Goal: Transaction & Acquisition: Subscribe to service/newsletter

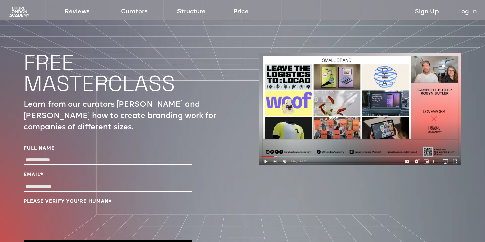
scroll to position [2218, 0]
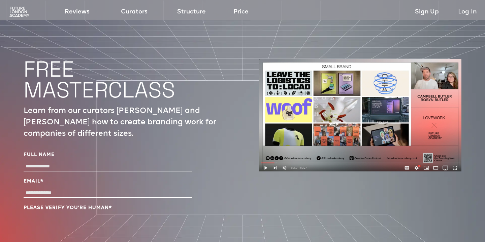
click at [166, 162] on input "Full Name" at bounding box center [108, 167] width 168 height 10
click at [110, 162] on input "Full Name" at bounding box center [108, 167] width 168 height 10
type input "*"
type input "**********"
type input "*"
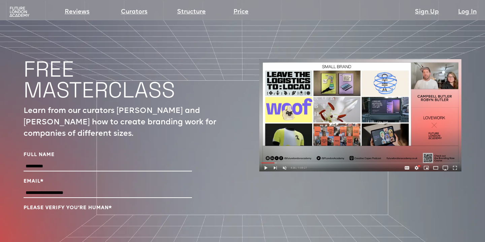
type input "**********"
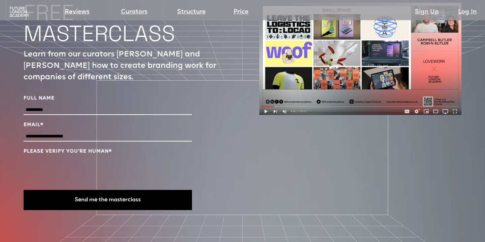
scroll to position [2281, 0]
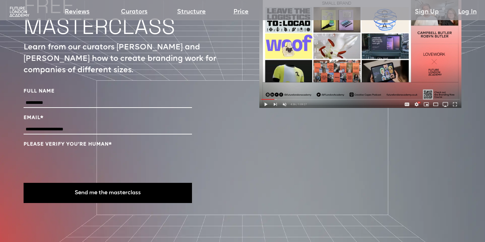
click at [115, 183] on button "Send me the masterclass" at bounding box center [108, 193] width 168 height 20
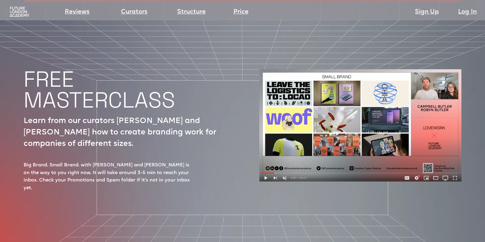
scroll to position [2204, 0]
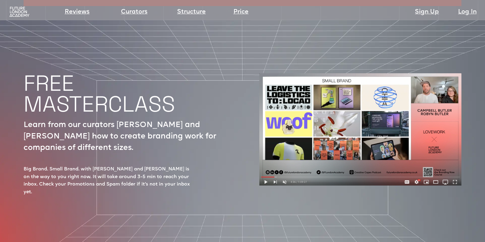
click at [333, 109] on img at bounding box center [360, 129] width 202 height 112
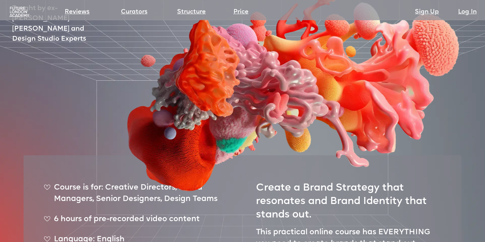
scroll to position [0, 0]
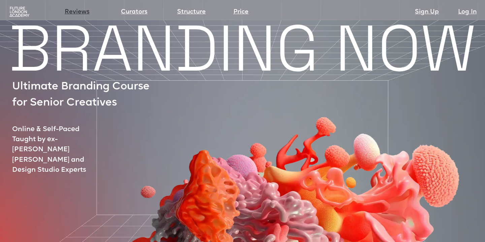
click at [75, 11] on link "Reviews" at bounding box center [77, 11] width 25 height 9
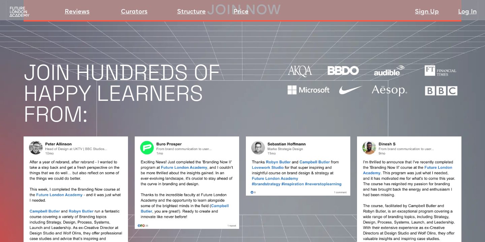
scroll to position [526, 0]
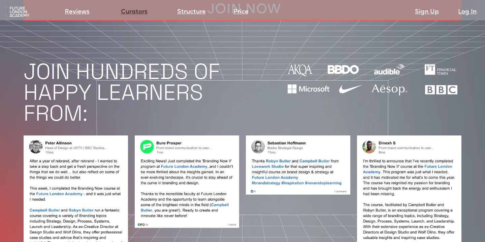
click at [131, 11] on link "Curators" at bounding box center [134, 11] width 27 height 9
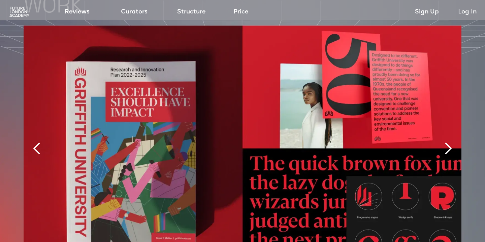
scroll to position [1421, 0]
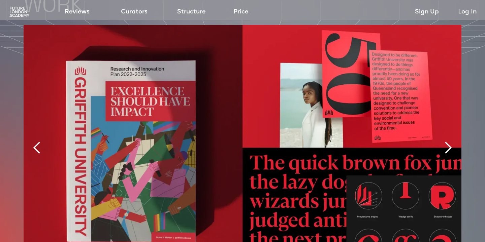
click at [446, 141] on div "next slide" at bounding box center [447, 147] width 13 height 13
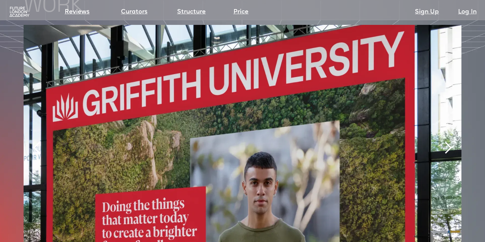
click at [446, 141] on div "next slide" at bounding box center [447, 147] width 13 height 13
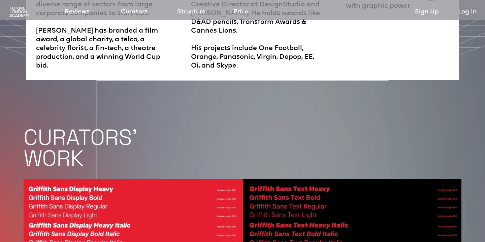
scroll to position [1152, 0]
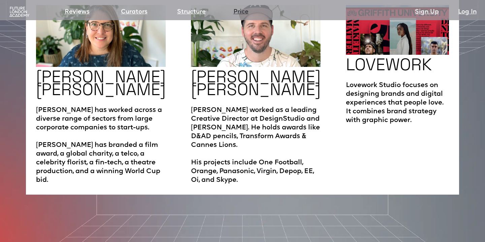
click at [245, 12] on link "Price" at bounding box center [240, 11] width 15 height 9
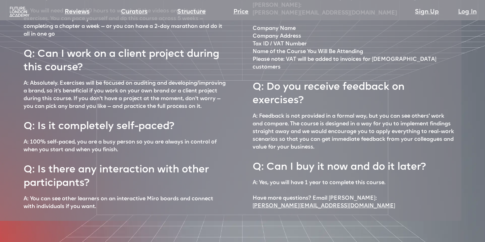
scroll to position [2919, 0]
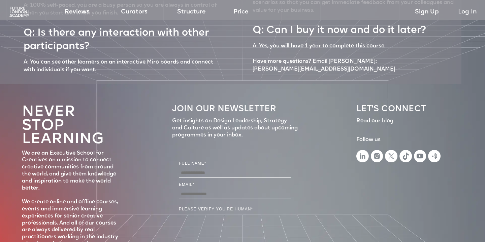
click at [19, 11] on img at bounding box center [19, 11] width 22 height 11
click at [8, 10] on div "Reviews Curators Structure Price Sign Up Log In" at bounding box center [242, 7] width 478 height 12
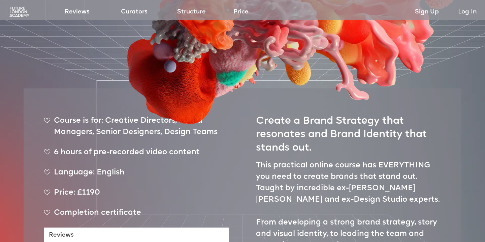
scroll to position [0, 0]
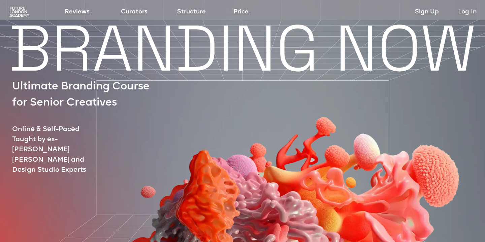
click at [64, 63] on div at bounding box center [273, 194] width 475 height 263
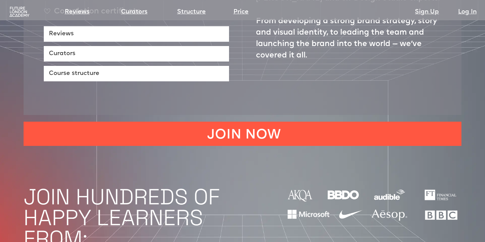
scroll to position [486, 0]
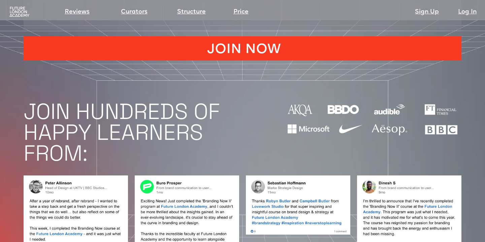
click at [118, 36] on link "JOIN NOW" at bounding box center [243, 48] width 438 height 24
